Goal: Go to known website: Access a specific website the user already knows

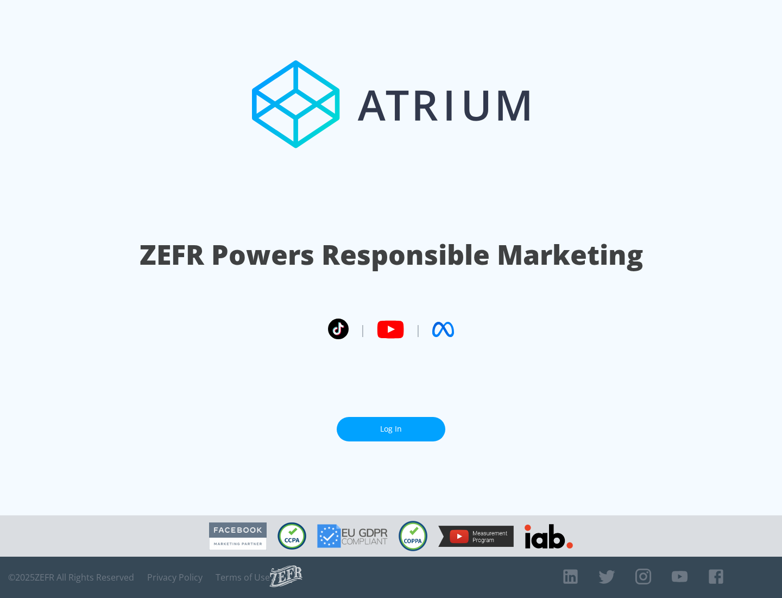
click at [391, 429] on link "Log In" at bounding box center [391, 429] width 109 height 24
